Goal: Task Accomplishment & Management: Complete application form

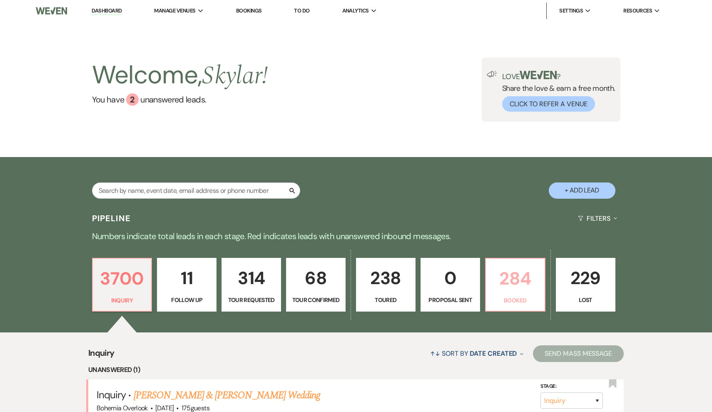
click at [506, 291] on p "284" at bounding box center [515, 278] width 49 height 28
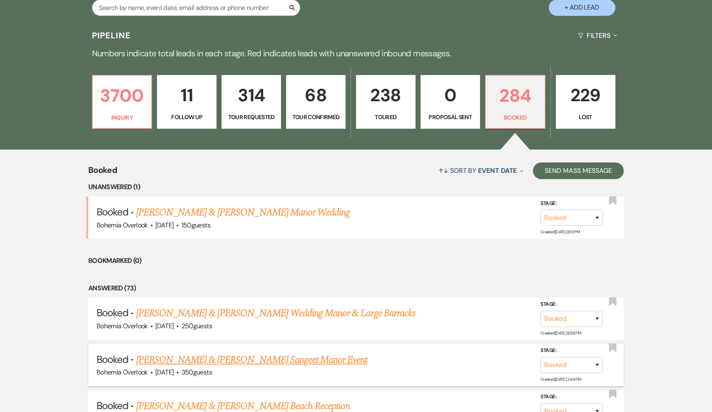
scroll to position [188, 0]
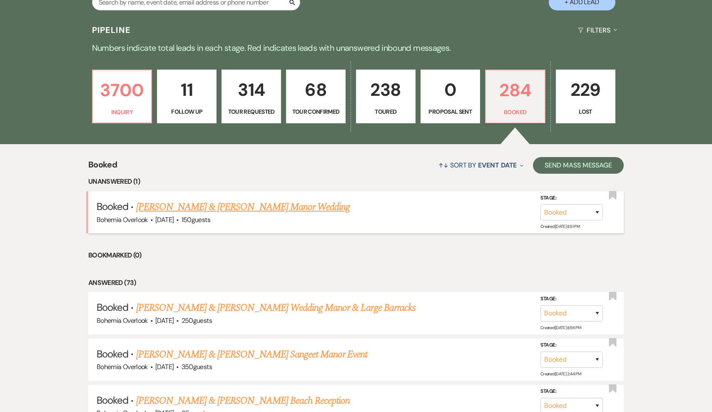
click at [310, 207] on link "[PERSON_NAME] & [PERSON_NAME] Manor Wedding" at bounding box center [243, 206] width 214 height 15
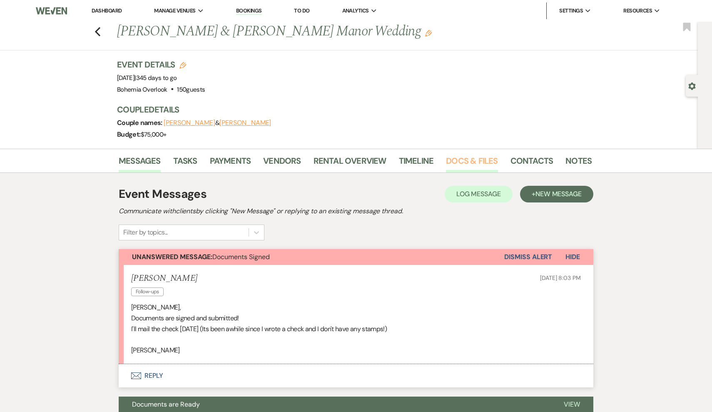
click at [467, 156] on link "Docs & Files" at bounding box center [472, 163] width 52 height 18
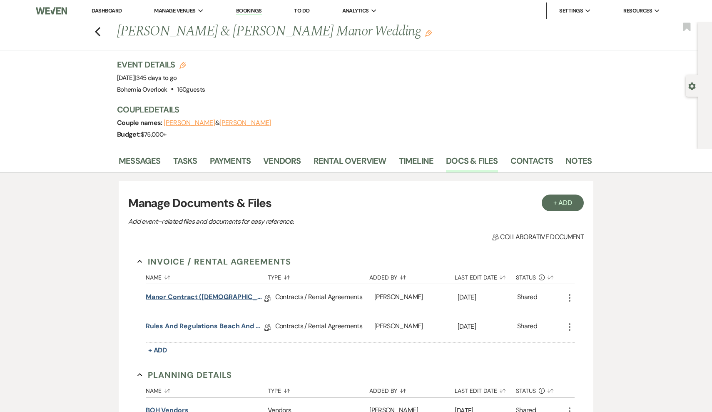
click at [192, 295] on link "Manor Contract ([DEMOGRAPHIC_DATA])" at bounding box center [205, 298] width 119 height 13
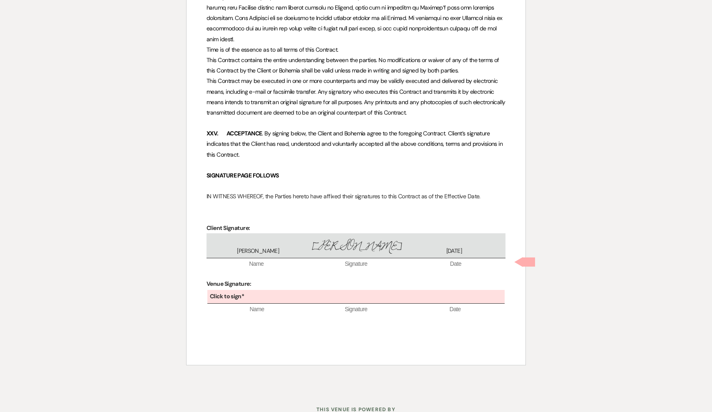
scroll to position [2671, 0]
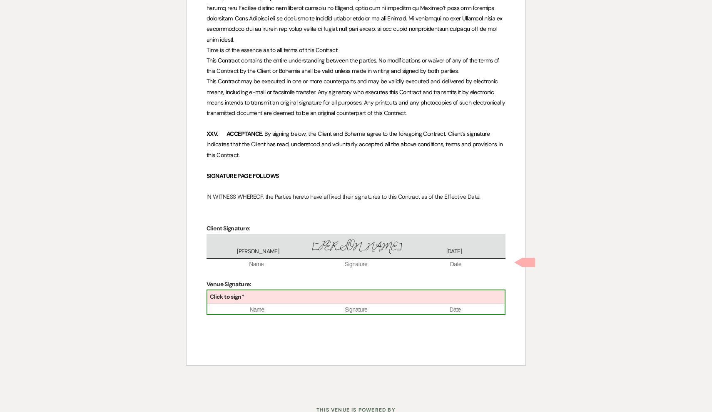
click at [313, 290] on div "Click to sign*" at bounding box center [355, 297] width 297 height 14
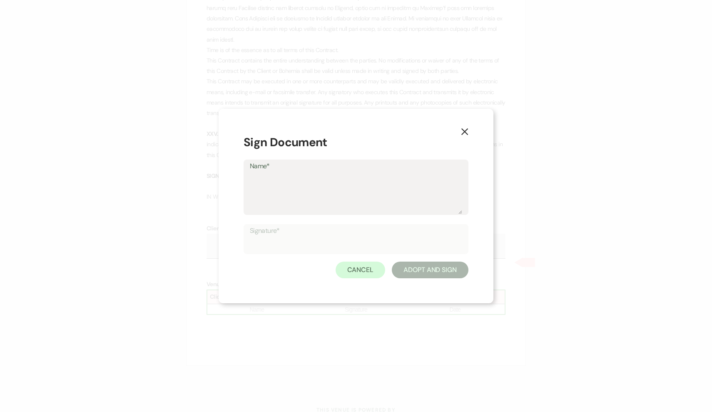
type textarea "S"
type input "S"
type textarea "Sk"
type input "Sk"
type textarea "Sky"
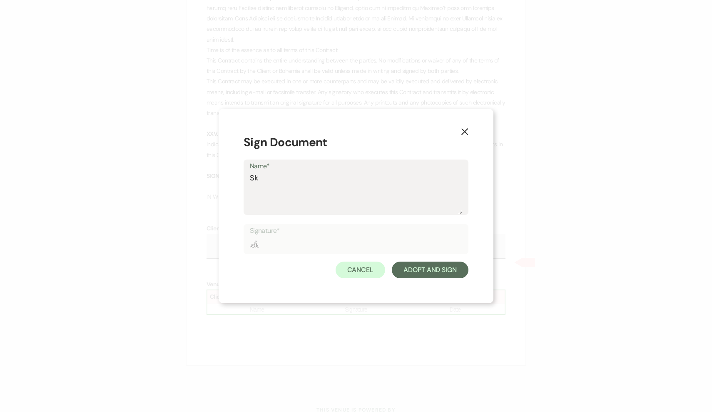
type input "Sky"
type textarea "Skyl"
type input "Skyl"
type textarea "[MEDICAL_DATA]"
type input "[MEDICAL_DATA]"
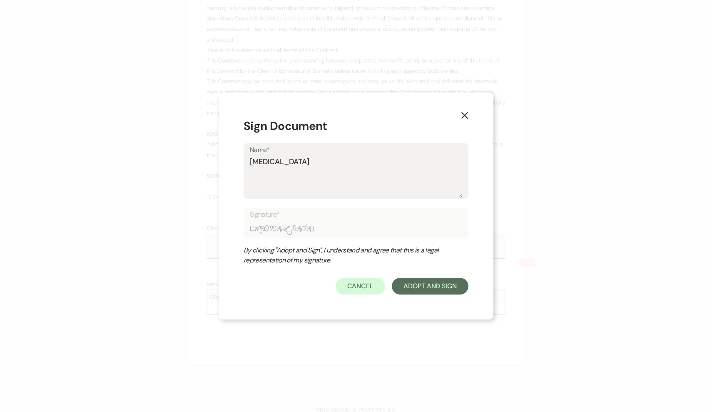
type textarea "Skylar"
type input "Skylar"
type textarea "Skylar"
type input "Skylar"
type textarea "Skylar D"
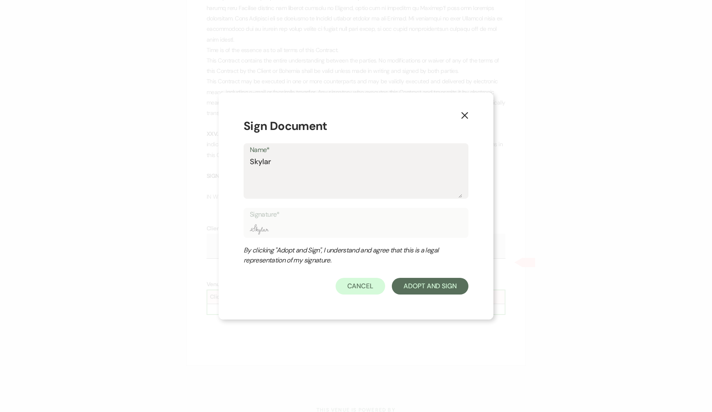
type input "Skylar D"
type textarea "Skylar Do"
type input "Skylar Do"
type textarea "Skylar Doh"
type input "Skylar Doh"
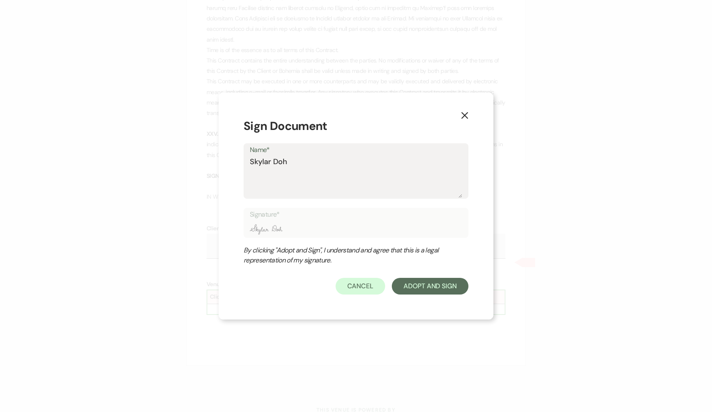
type textarea "[PERSON_NAME]"
type input "[PERSON_NAME]"
type textarea "[PERSON_NAME]"
type input "[PERSON_NAME]"
type textarea "Skylar Dohert"
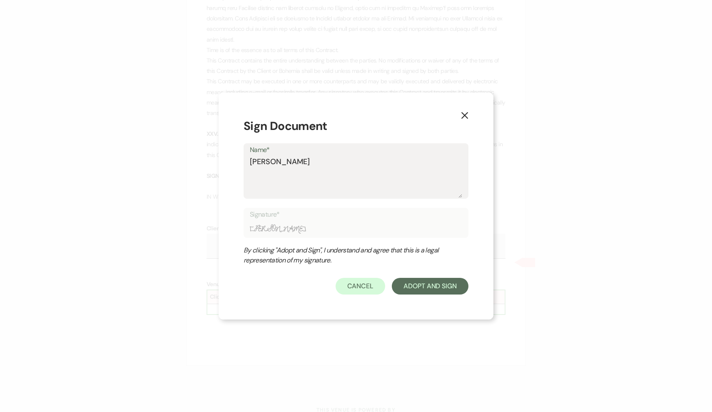
type input "Skylar Dohert"
type textarea "[PERSON_NAME]"
type input "[PERSON_NAME]"
type textarea "[PERSON_NAME]"
click at [399, 280] on button "Adopt And Sign" at bounding box center [430, 286] width 77 height 17
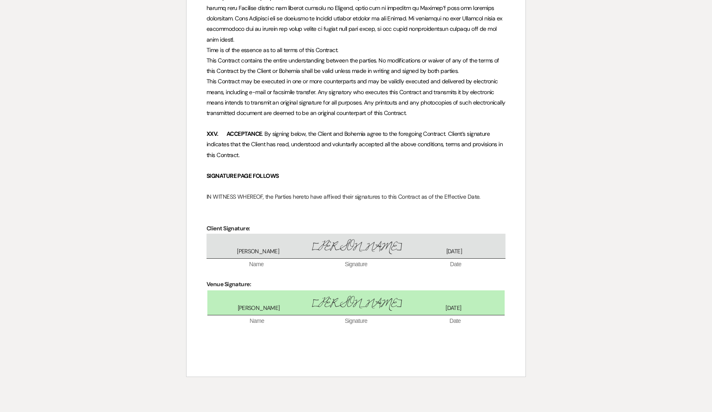
scroll to position [2707, 0]
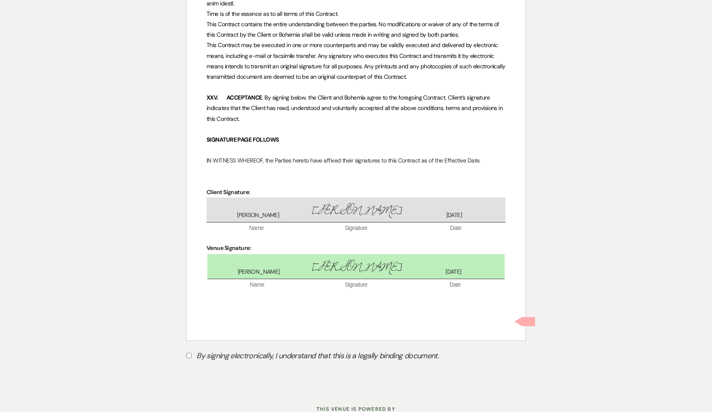
click at [187, 352] on input "By signing electronically, I understand that this is a legally binding document." at bounding box center [188, 354] width 5 height 5
checkbox input "true"
click at [219, 369] on button "Submit" at bounding box center [215, 376] width 58 height 15
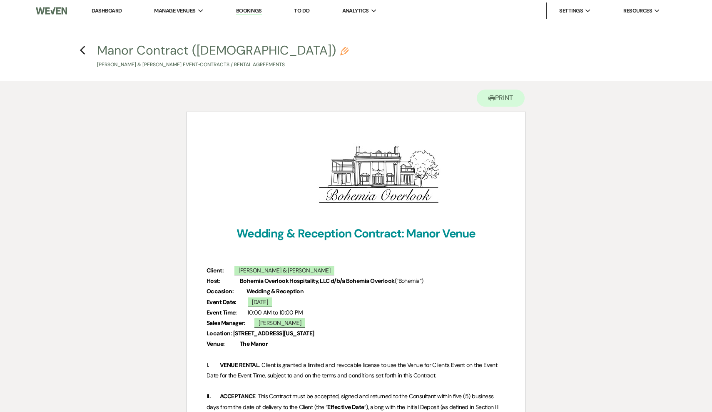
scroll to position [0, 0]
click at [83, 51] on icon "Previous" at bounding box center [82, 50] width 6 height 10
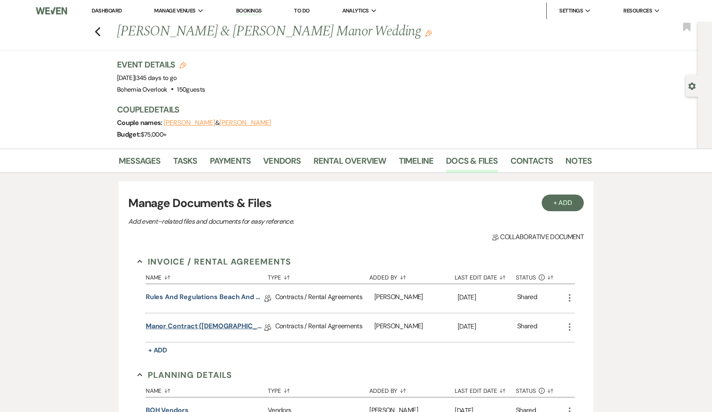
click at [197, 323] on link "Manor Contract ([DEMOGRAPHIC_DATA])" at bounding box center [205, 327] width 119 height 13
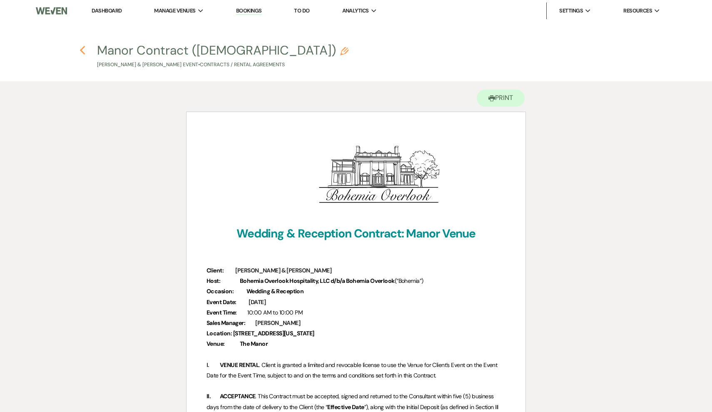
click at [84, 49] on icon "Previous" at bounding box center [82, 50] width 6 height 10
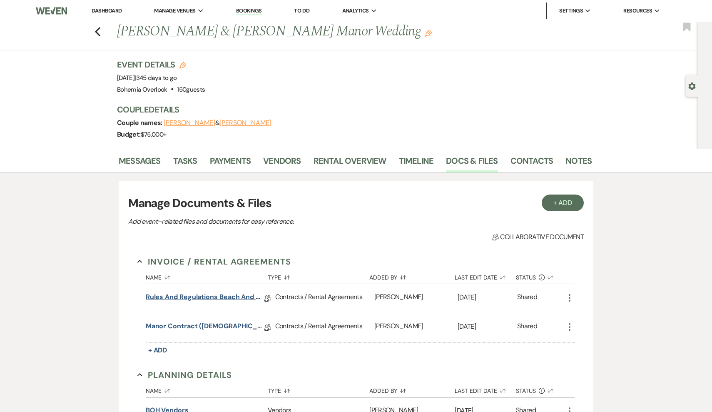
click at [189, 295] on link "Rules and Regulations Beach and Manor ([GEOGRAPHIC_DATA])" at bounding box center [205, 298] width 119 height 13
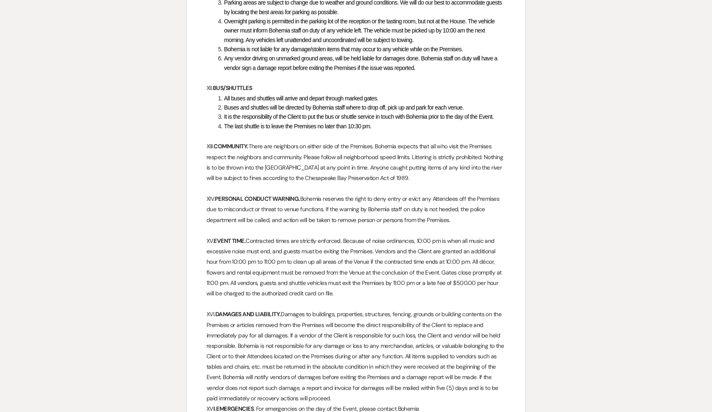
scroll to position [2025, 0]
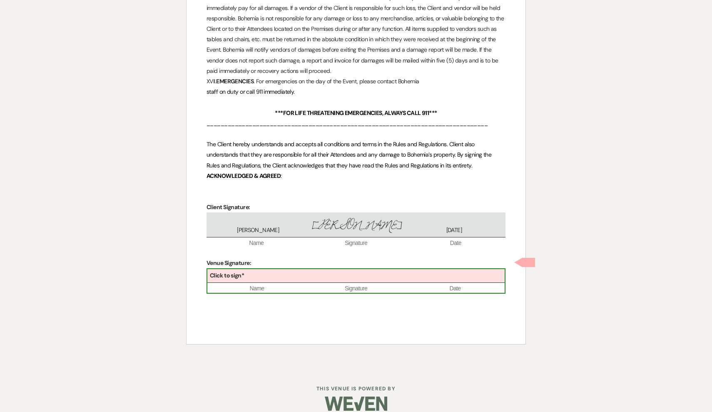
click at [304, 269] on div "Click to sign*" at bounding box center [355, 276] width 297 height 14
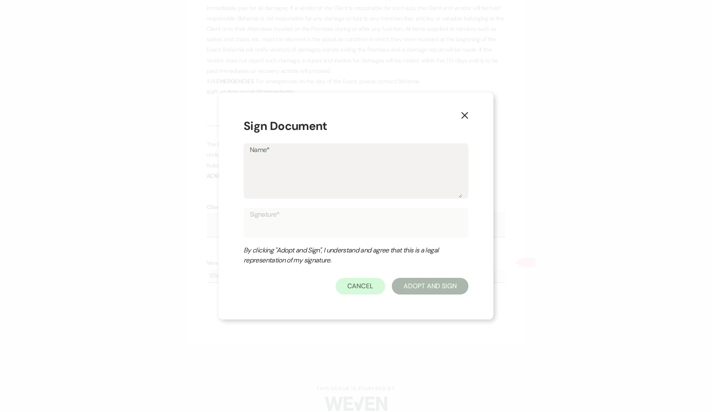
type textarea "S"
type input "S"
type textarea "Sk"
type input "Sk"
type textarea "Sky"
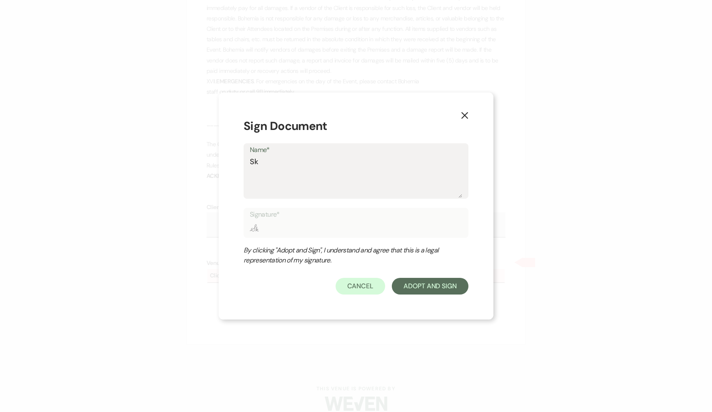
type input "Sky"
type textarea "Skyl"
type input "Skyl"
type textarea "[MEDICAL_DATA]"
type input "[MEDICAL_DATA]"
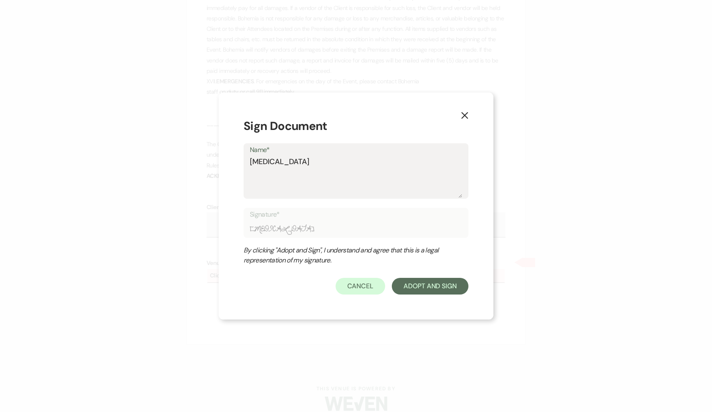
type textarea "Skylar"
type input "Skylar"
type textarea "Skylar"
type input "Skylar"
type textarea "Skylar D"
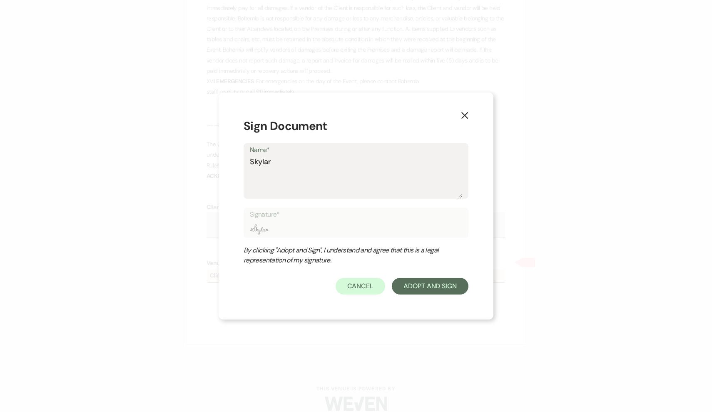
type input "Skylar D"
type textarea "Skylar Do"
type input "Skylar Do"
type textarea "Skylar Doh"
type input "Skylar Doh"
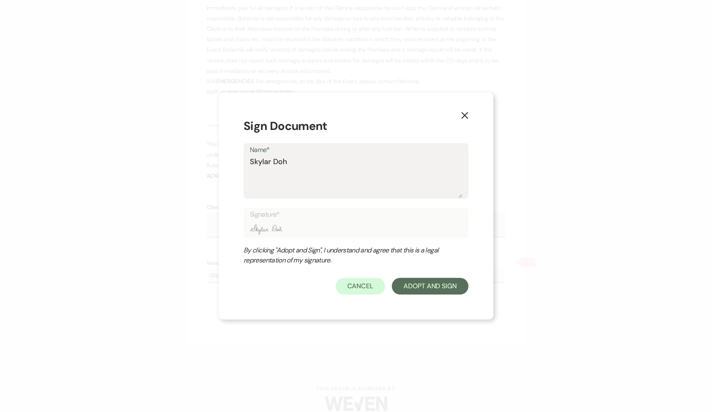
type textarea "[PERSON_NAME]"
type input "[PERSON_NAME]"
type textarea "[PERSON_NAME]"
type input "[PERSON_NAME]"
type textarea "Skylar Dohert"
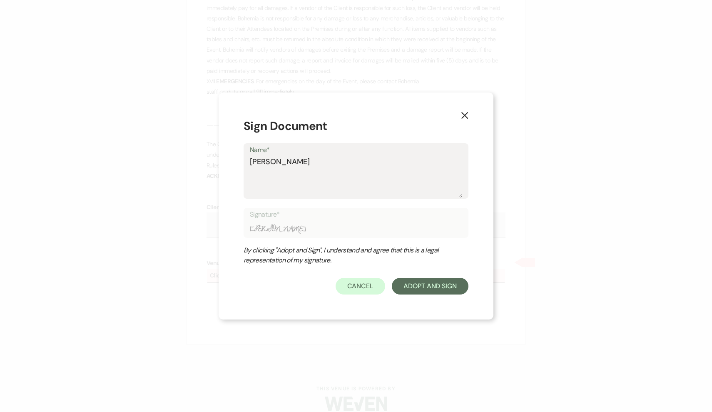
type input "Skylar Dohert"
type textarea "[PERSON_NAME]"
type input "[PERSON_NAME]"
type textarea "[PERSON_NAME]"
click at [412, 292] on button "Adopt And Sign" at bounding box center [430, 286] width 77 height 17
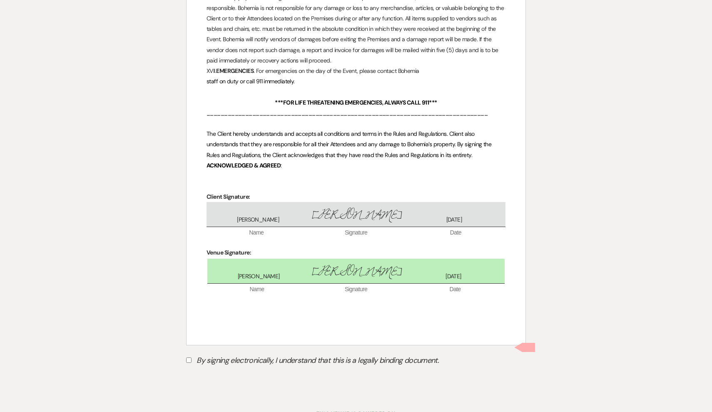
scroll to position [2061, 0]
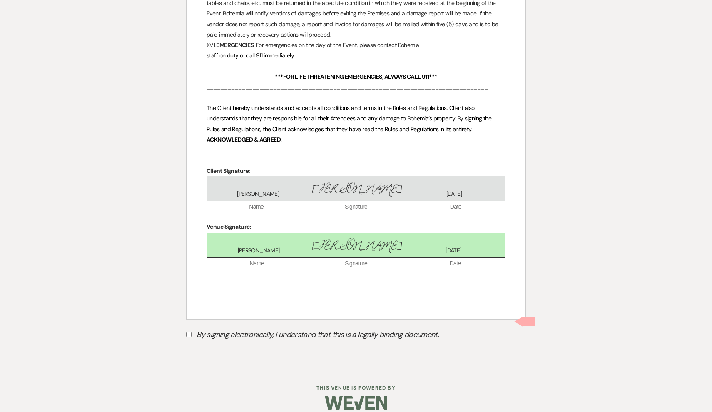
click at [194, 328] on label "By signing electronically, I understand that this is a legally binding document." at bounding box center [356, 336] width 340 height 16
click at [191, 331] on input "By signing electronically, I understand that this is a legally binding document." at bounding box center [188, 333] width 5 height 5
checkbox input "true"
click at [221, 347] on button "Submit" at bounding box center [215, 354] width 58 height 15
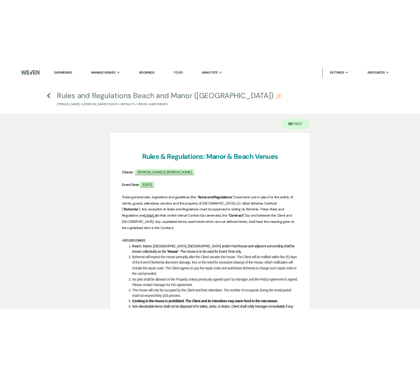
scroll to position [0, 0]
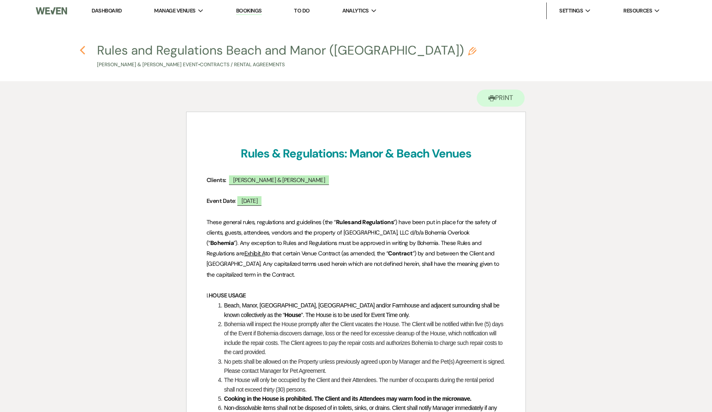
click at [84, 46] on use "button" at bounding box center [81, 50] width 5 height 9
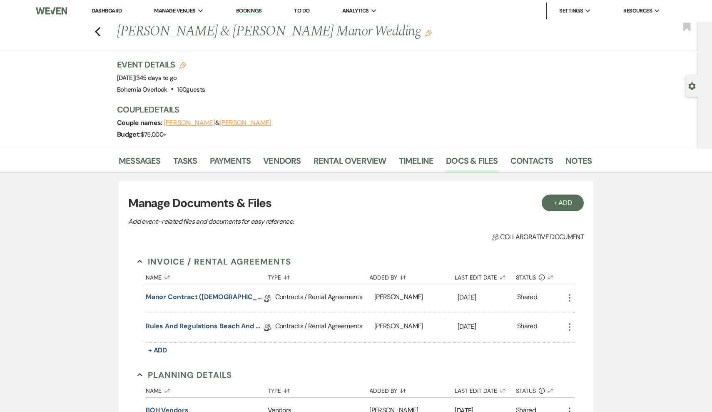
click at [112, 13] on link "Dashboard" at bounding box center [107, 10] width 30 height 7
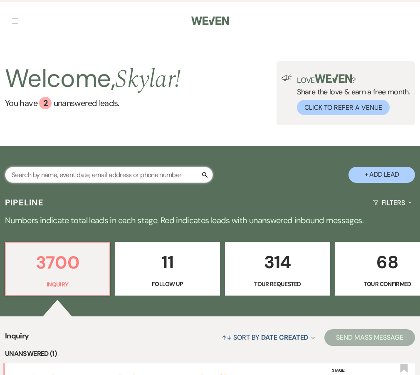
click at [115, 174] on input "text" at bounding box center [109, 175] width 208 height 16
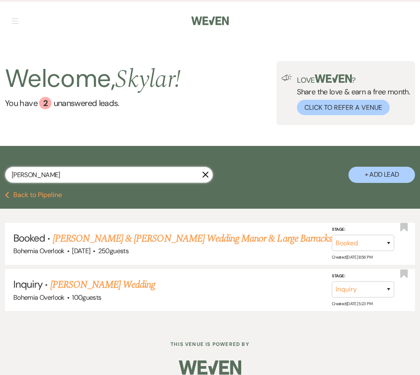
type input "[PERSON_NAME]"
drag, startPoint x: 115, startPoint y: 174, endPoint x: 119, endPoint y: 239, distance: 65.0
click at [119, 239] on link "[PERSON_NAME] & [PERSON_NAME] Wedding Manor & Large Barracks" at bounding box center [192, 238] width 279 height 15
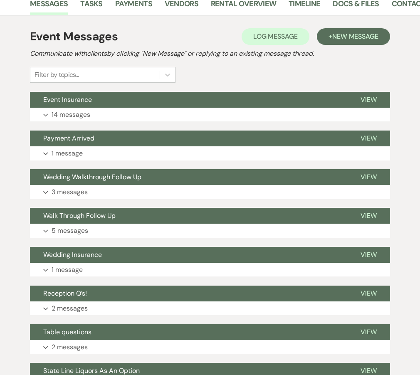
scroll to position [215, 0]
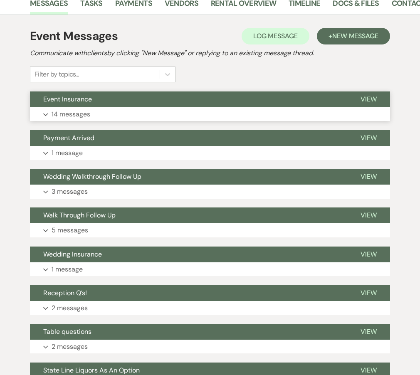
click at [132, 103] on button "Event Insurance" at bounding box center [189, 100] width 318 height 16
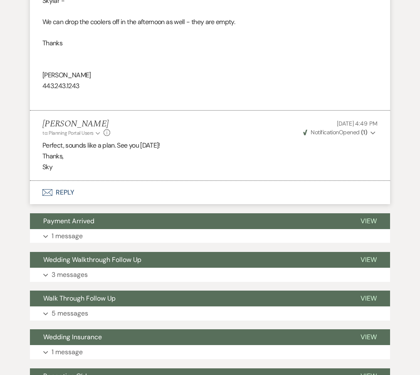
scroll to position [1871, 0]
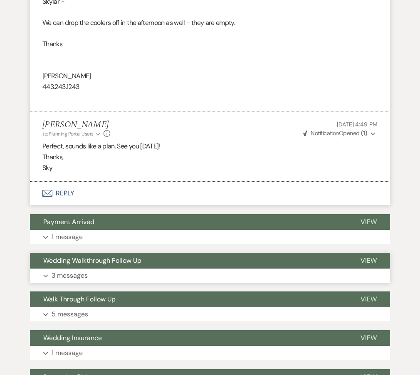
click at [113, 269] on button "Expand 3 messages" at bounding box center [210, 276] width 360 height 14
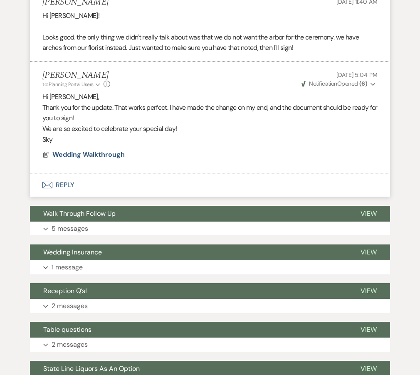
scroll to position [2359, 0]
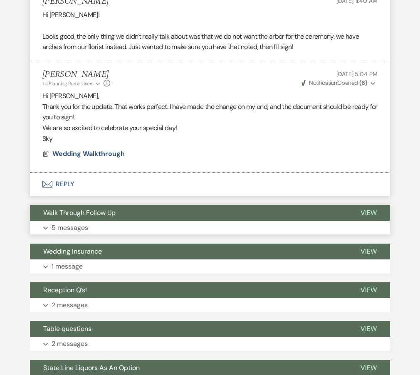
click at [132, 205] on button "Walk Through Follow Up" at bounding box center [189, 213] width 318 height 16
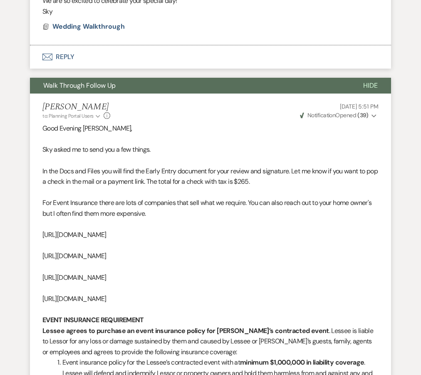
scroll to position [2486, 0]
